Goal: Transaction & Acquisition: Purchase product/service

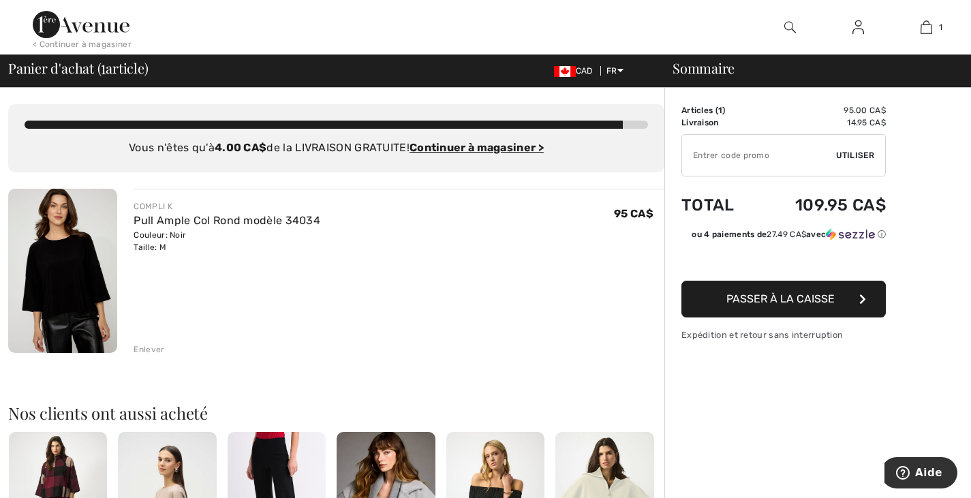
click at [63, 257] on img at bounding box center [62, 271] width 109 height 164
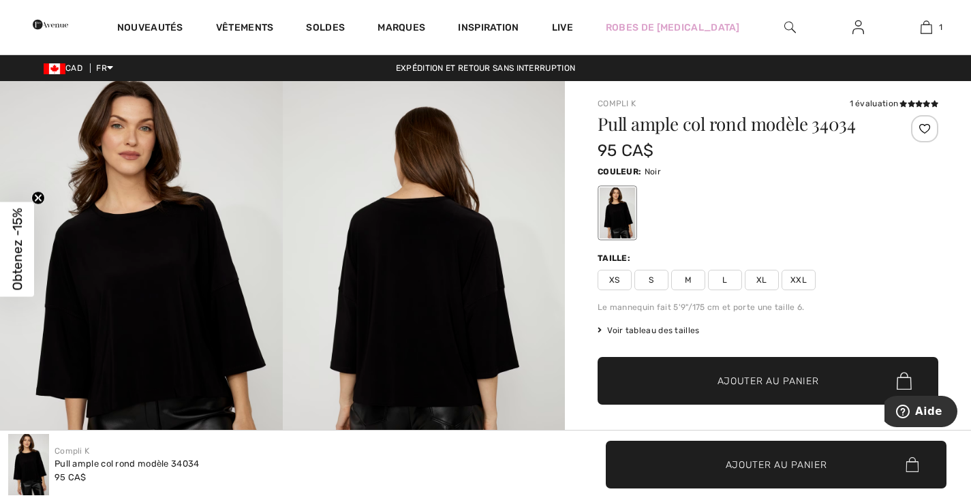
click at [400, 236] on img at bounding box center [424, 293] width 283 height 424
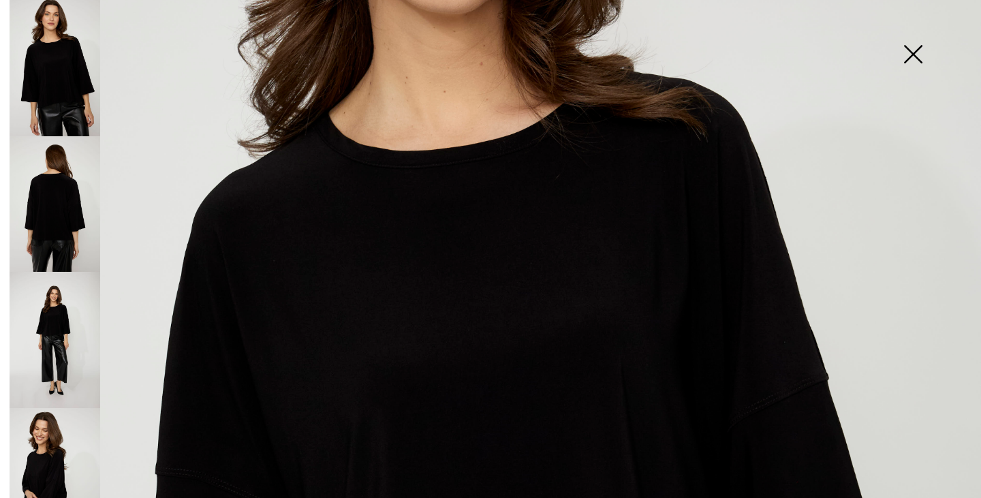
scroll to position [307, 0]
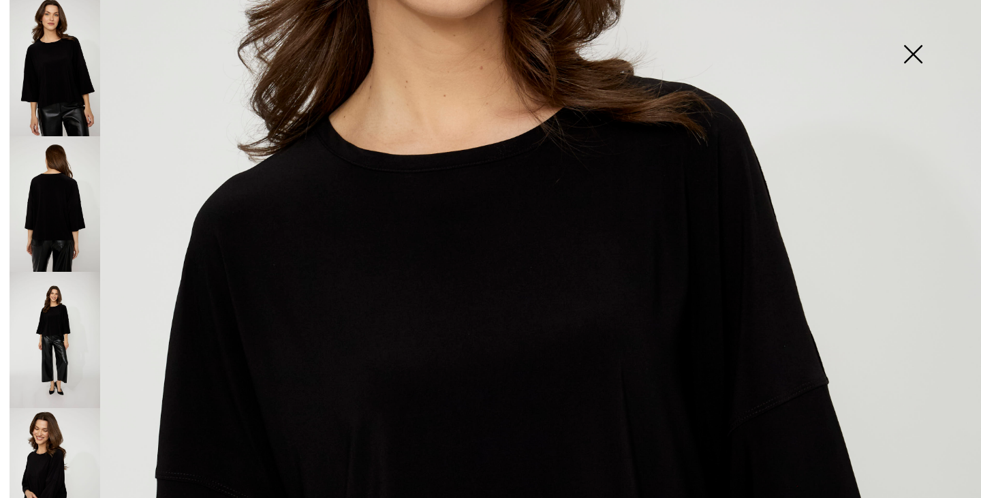
click at [35, 196] on img at bounding box center [55, 204] width 91 height 136
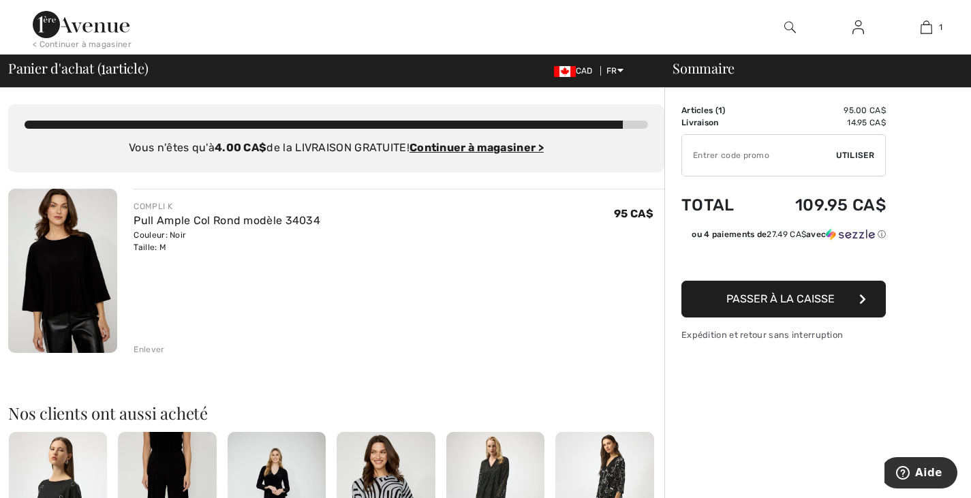
click at [52, 274] on img at bounding box center [62, 271] width 109 height 164
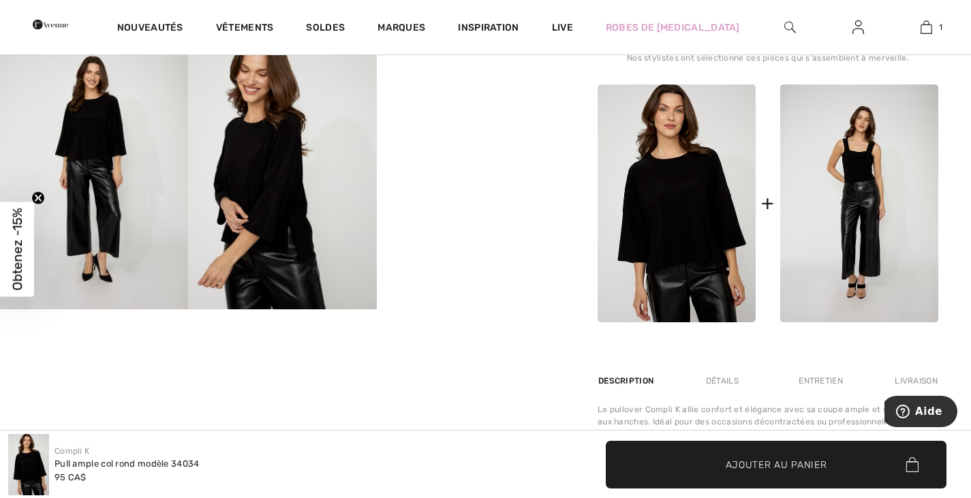
scroll to position [486, 0]
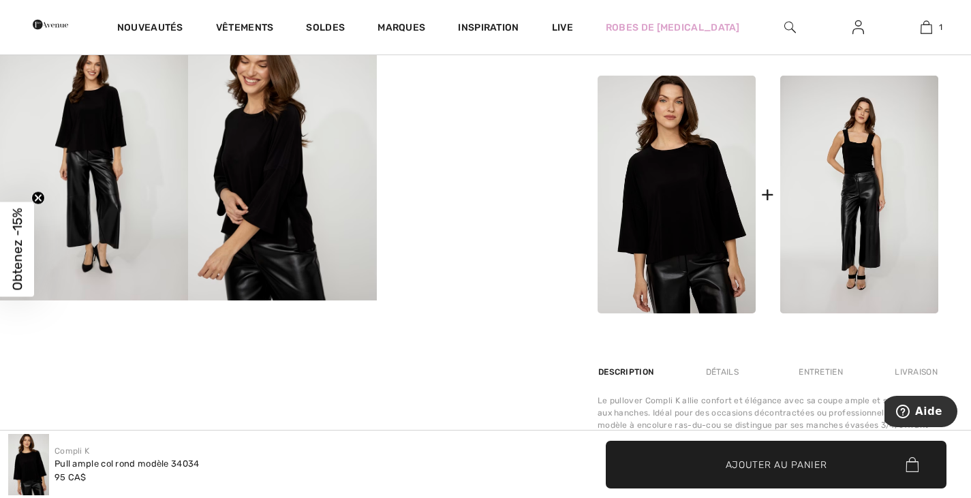
click at [956, 111] on div "Compli K 1 évaluation 1 évaluation Pull ample col rond modèle 34034 95 CA$ Coul…" at bounding box center [768, 153] width 406 height 1116
click at [676, 225] on img at bounding box center [676, 195] width 158 height 238
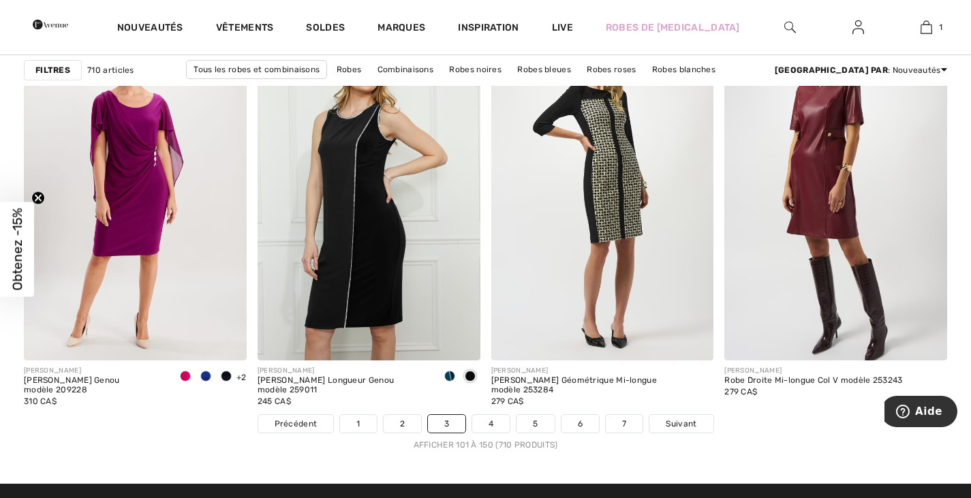
scroll to position [5972, 0]
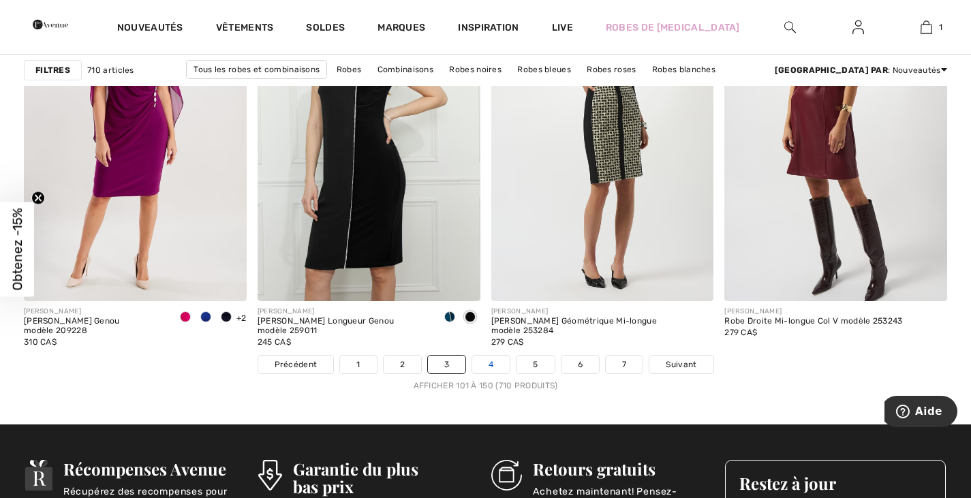
click at [491, 365] on link "4" at bounding box center [490, 365] width 37 height 18
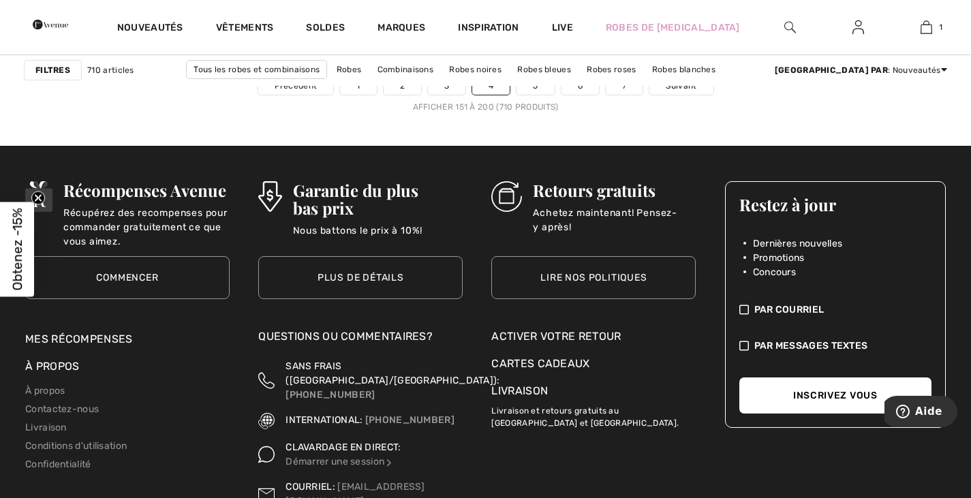
scroll to position [6241, 0]
